Goal: Task Accomplishment & Management: Manage account settings

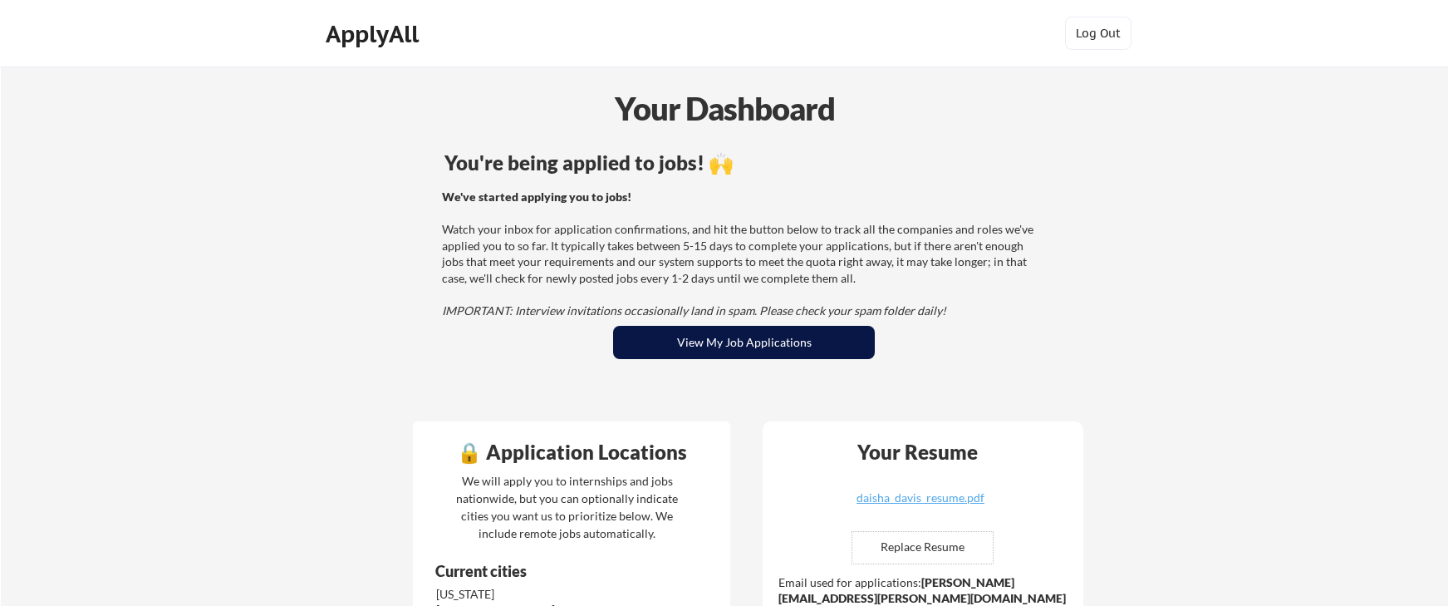
scroll to position [4, 0]
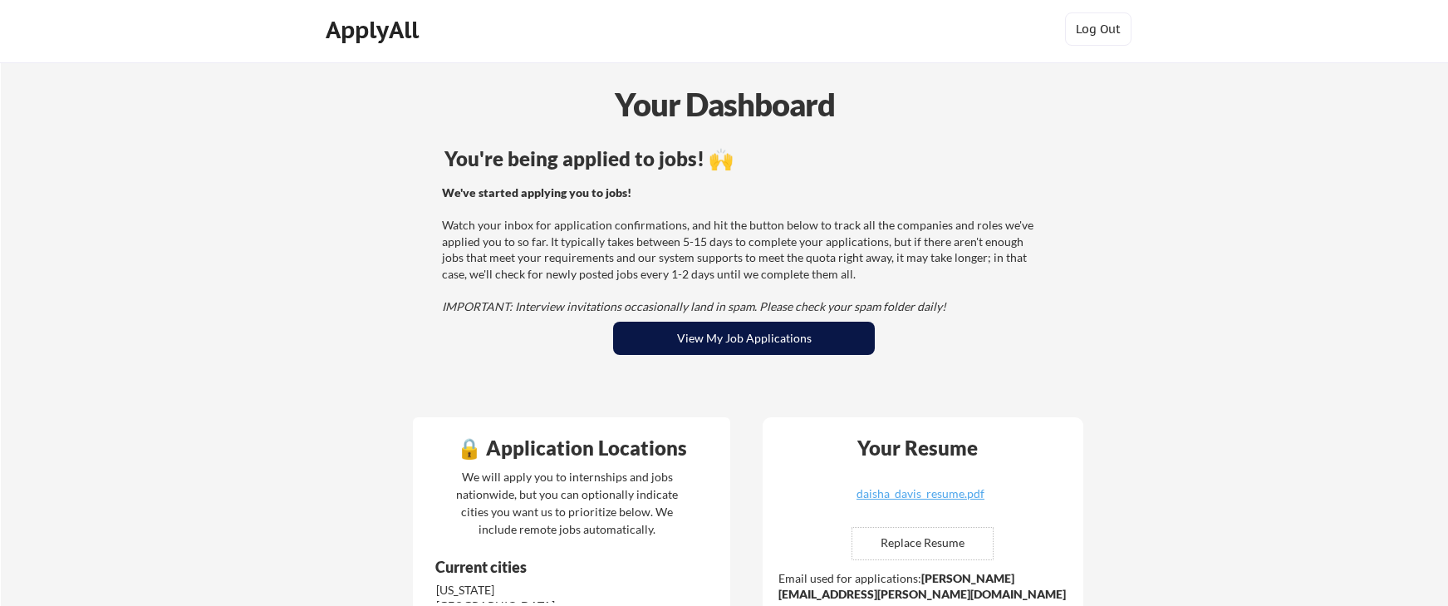
click at [733, 349] on button "View My Job Applications" at bounding box center [744, 338] width 262 height 33
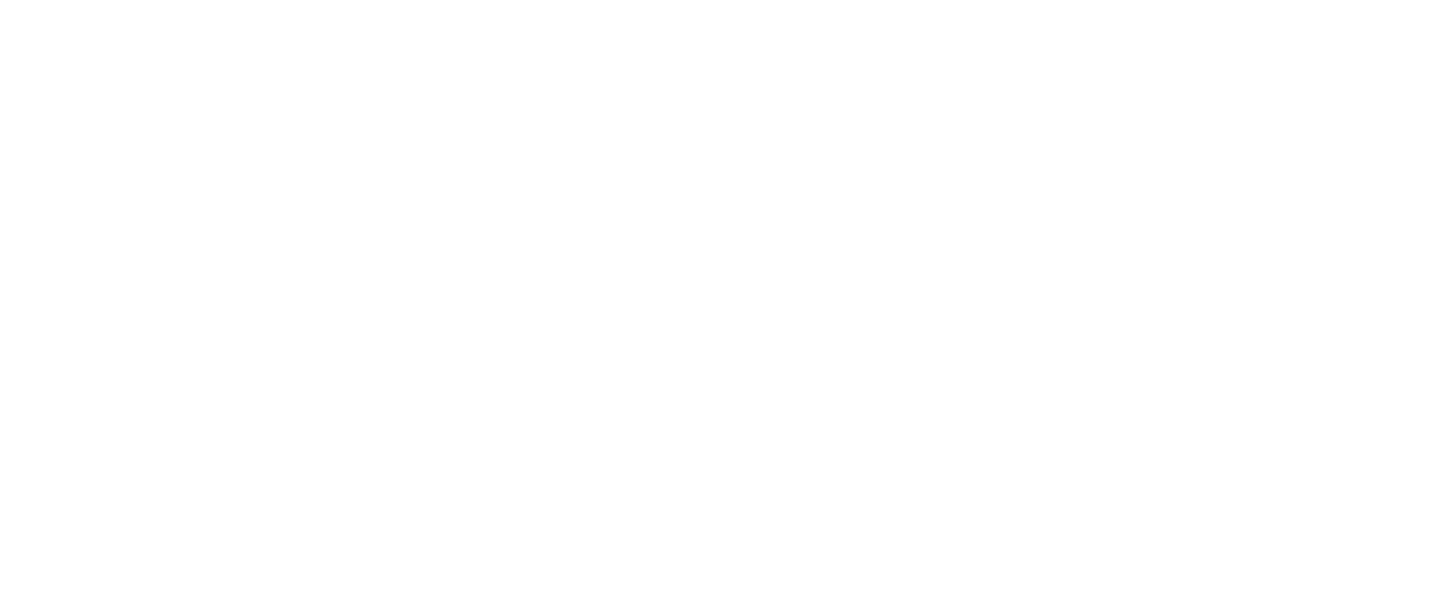
scroll to position [2582, 0]
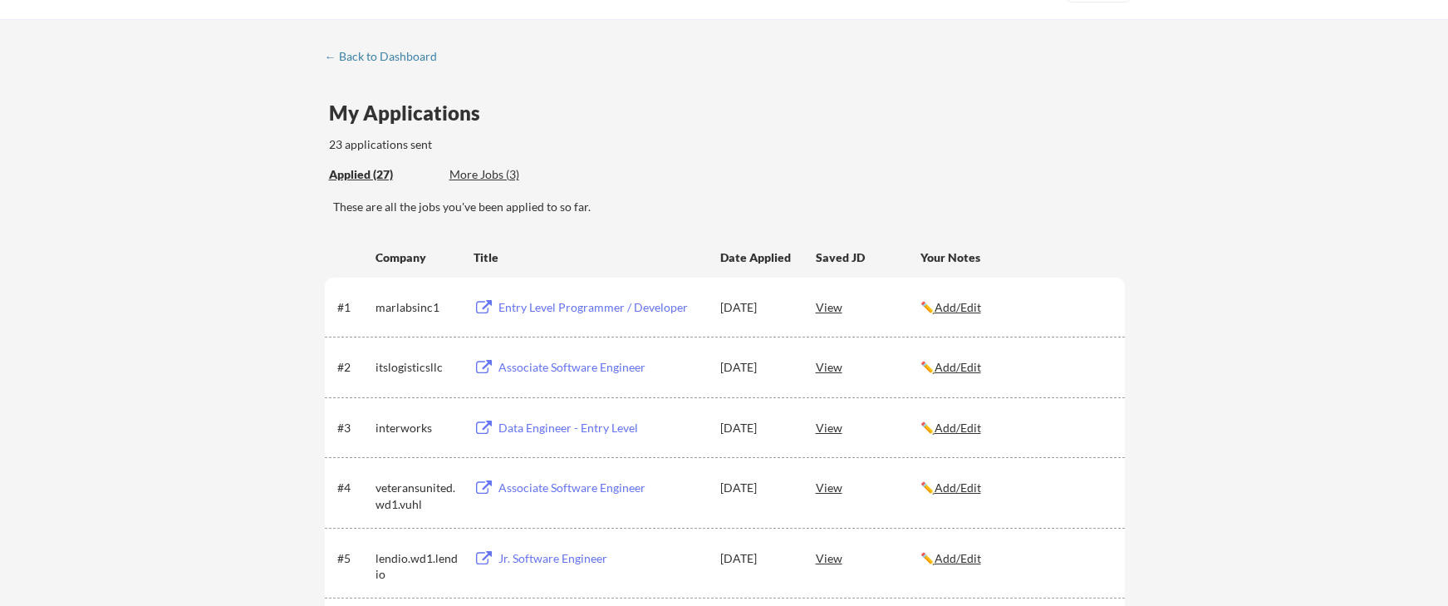
scroll to position [40, 0]
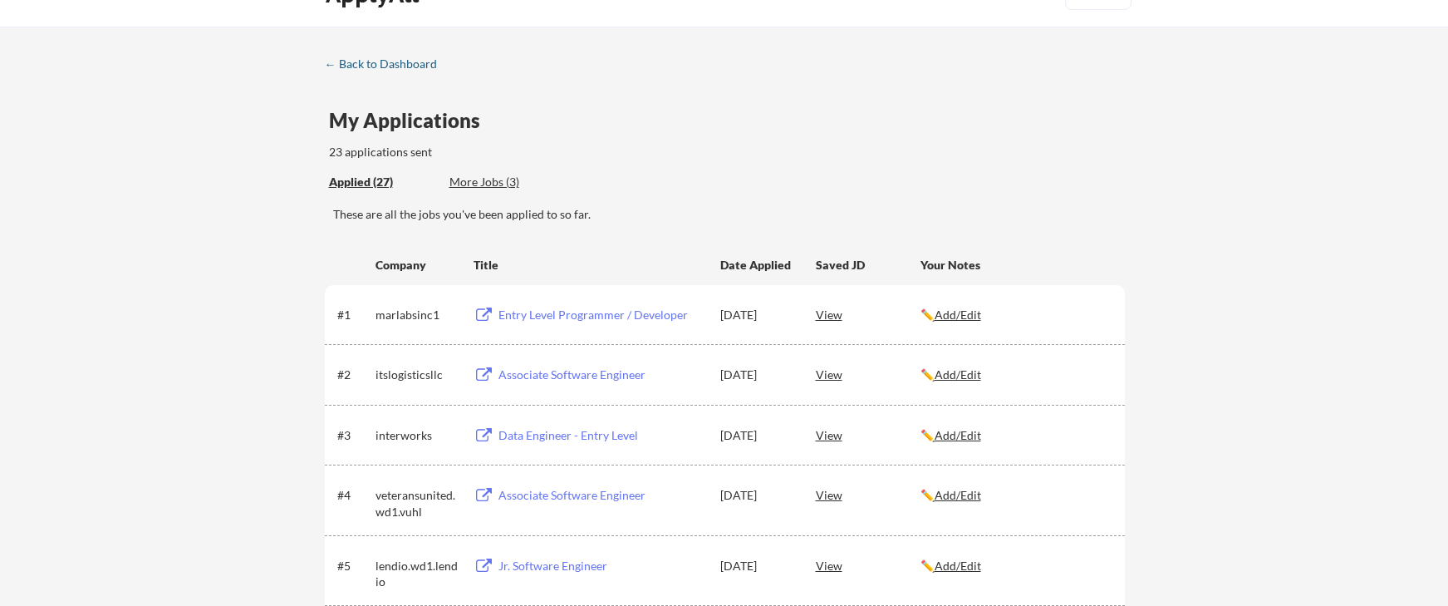
click at [406, 65] on div "← Back to Dashboard" at bounding box center [387, 64] width 125 height 12
